Goal: Task Accomplishment & Management: Manage account settings

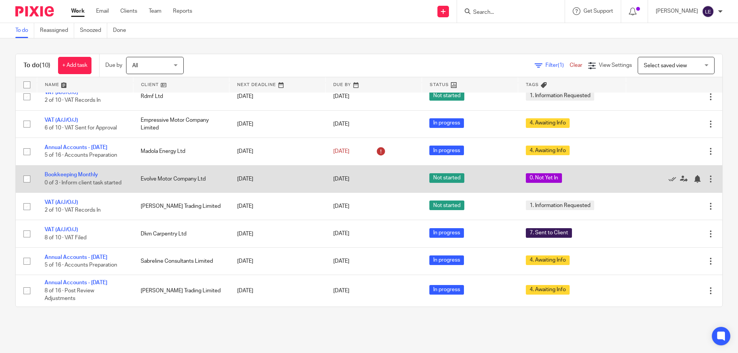
scroll to position [69, 0]
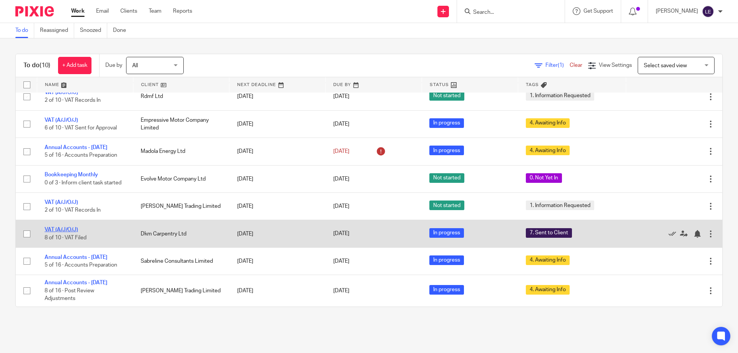
click at [63, 232] on link "VAT (A/J/O/J)" at bounding box center [61, 229] width 33 height 5
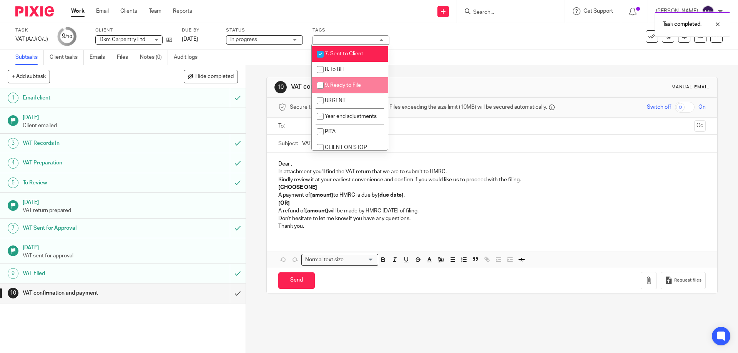
scroll to position [97, 0]
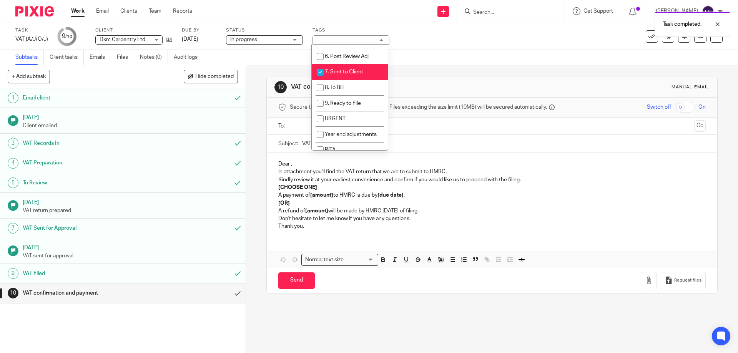
click at [335, 73] on span "7. Sent to Client" at bounding box center [344, 71] width 38 height 5
checkbox input "false"
click at [328, 90] on input "checkbox" at bounding box center [320, 87] width 15 height 15
checkbox input "true"
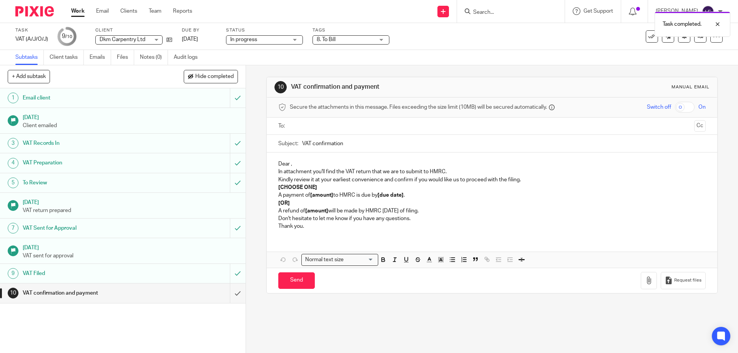
drag, startPoint x: 585, startPoint y: 60, endPoint x: 566, endPoint y: 61, distance: 19.3
click at [583, 60] on div "Subtasks Client tasks Emails Files Notes (0) Audit logs" at bounding box center [369, 57] width 738 height 15
click at [80, 12] on link "Work" at bounding box center [77, 11] width 13 height 8
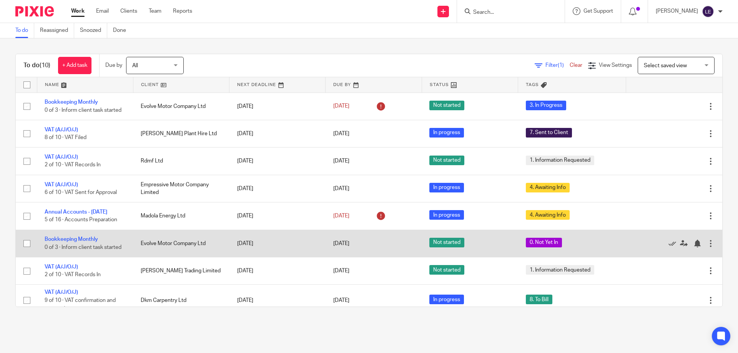
scroll to position [73, 0]
